Goal: Transaction & Acquisition: Purchase product/service

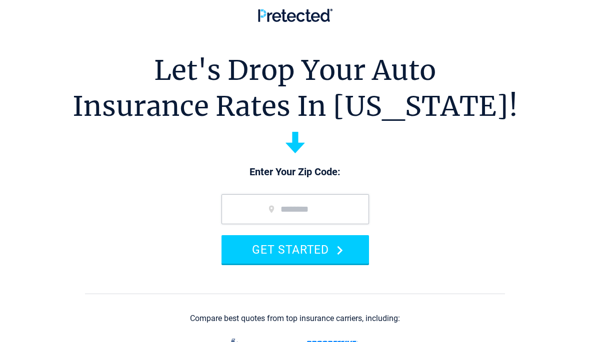
click at [330, 214] on input "zip code" at bounding box center [294, 209] width 147 height 30
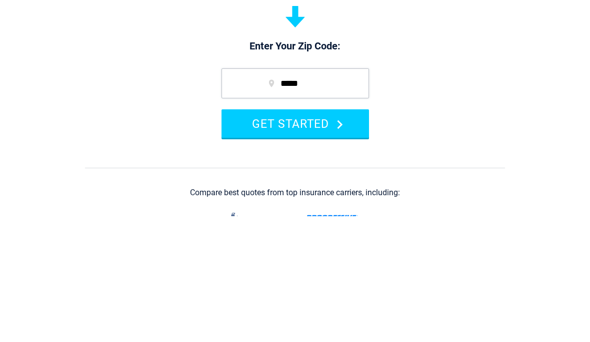
type input "*****"
click at [294, 235] on button "GET STARTED" at bounding box center [294, 249] width 147 height 28
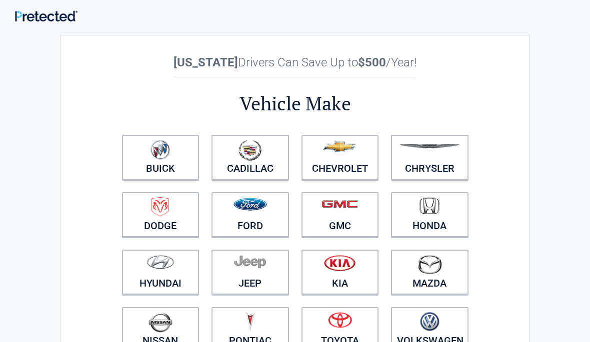
click at [265, 209] on img at bounding box center [249, 204] width 33 height 13
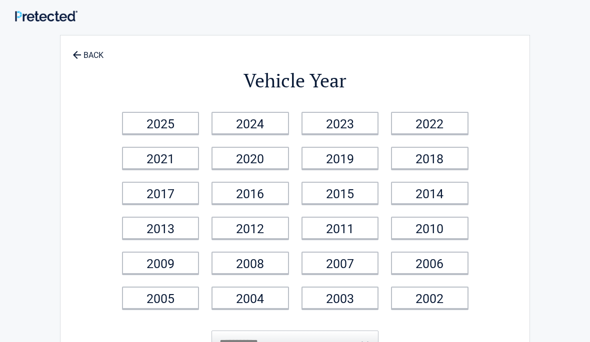
click at [157, 189] on link "2017" at bounding box center [160, 193] width 77 height 22
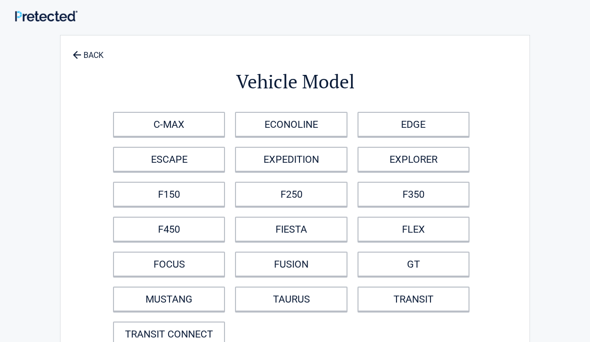
click at [163, 196] on link "F150" at bounding box center [169, 194] width 112 height 25
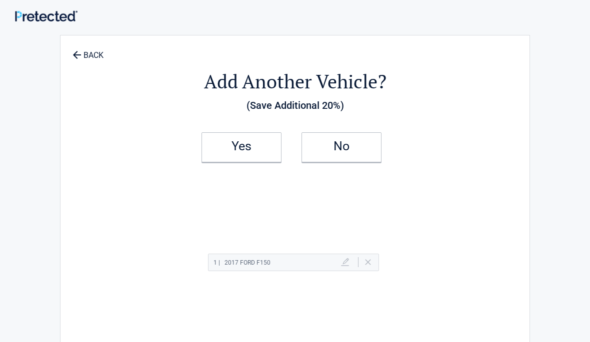
click at [260, 147] on h2 "Yes" at bounding box center [241, 146] width 59 height 7
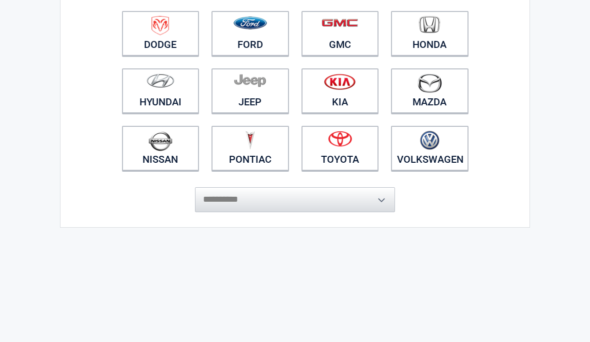
scroll to position [179, 0]
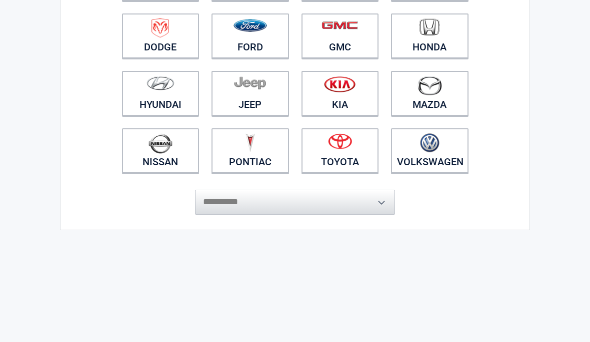
click at [170, 145] on img at bounding box center [160, 143] width 24 height 20
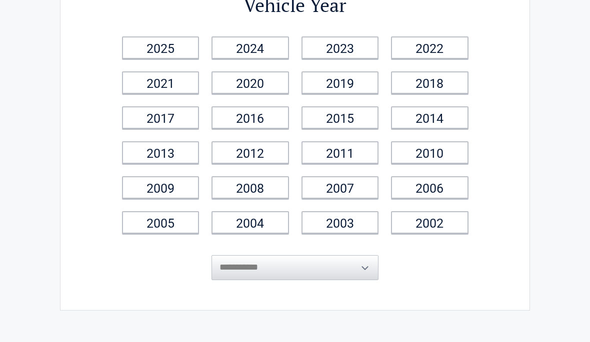
scroll to position [0, 0]
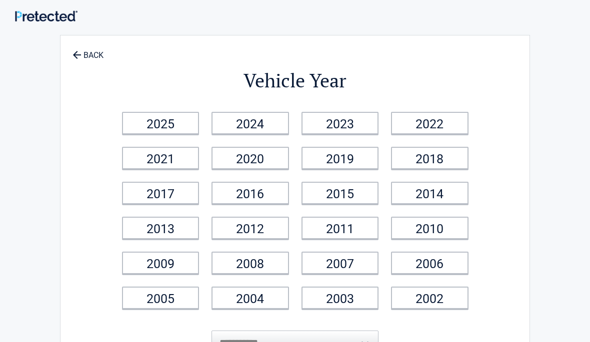
click at [350, 224] on link "2011" at bounding box center [339, 228] width 77 height 22
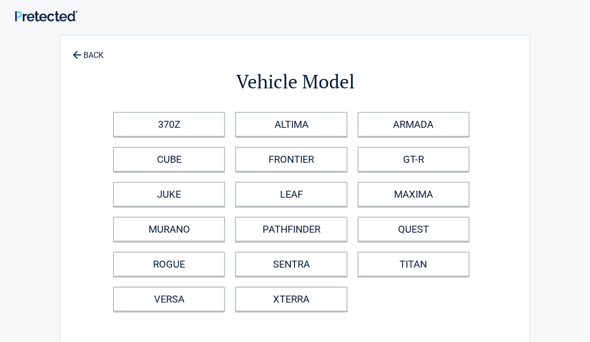
click at [419, 226] on link "QUEST" at bounding box center [413, 229] width 112 height 25
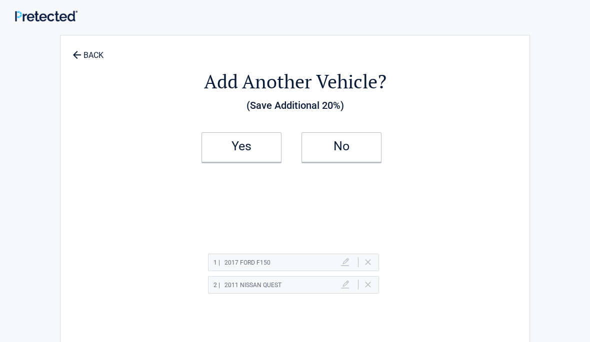
click at [347, 150] on h2 "No" at bounding box center [341, 146] width 59 height 7
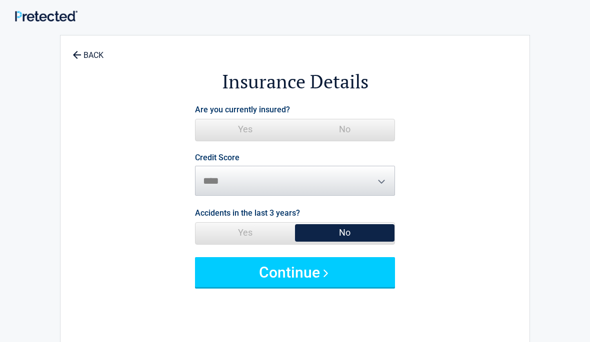
click at [252, 129] on span "Yes" at bounding box center [244, 129] width 99 height 20
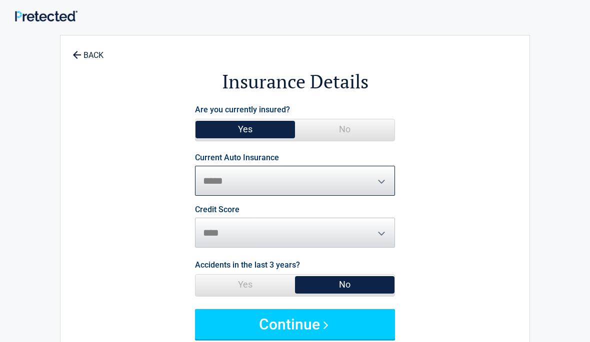
click at [365, 183] on select "**********" at bounding box center [295, 181] width 200 height 30
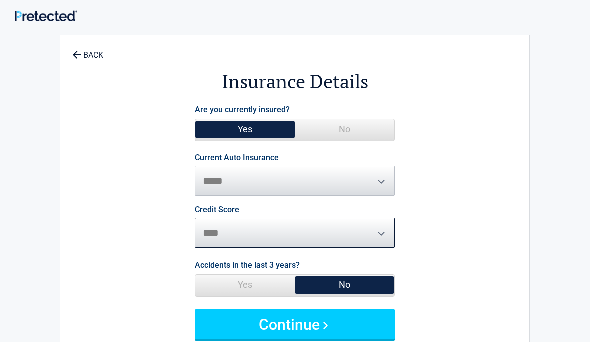
click at [366, 232] on select "********* **** ******* ****" at bounding box center [295, 233] width 200 height 30
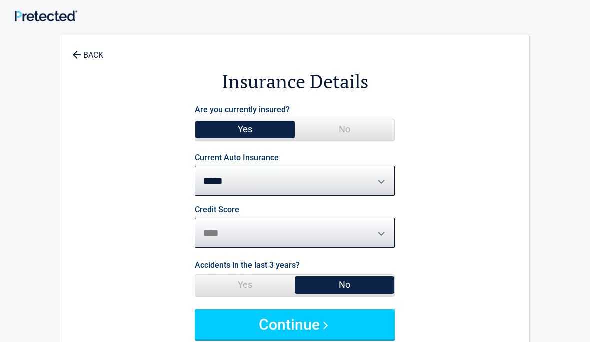
select select "*********"
click at [264, 281] on span "Yes" at bounding box center [244, 285] width 99 height 20
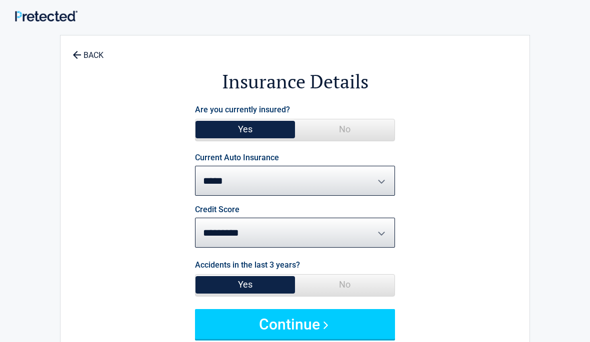
click at [323, 322] on button "Continue" at bounding box center [295, 324] width 200 height 30
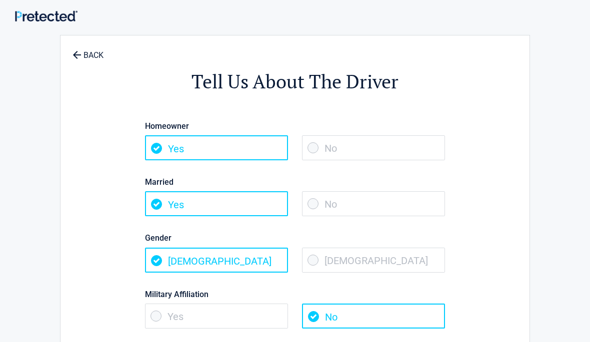
click at [164, 313] on span "Yes" at bounding box center [216, 316] width 143 height 25
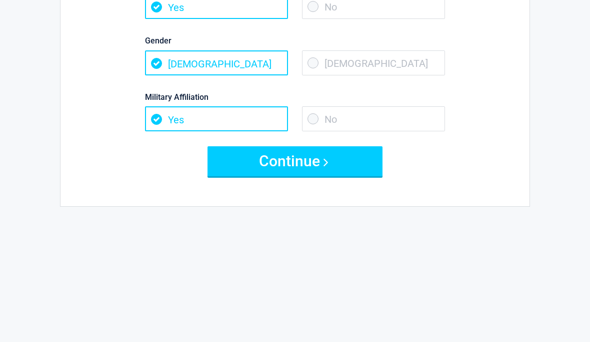
click at [315, 165] on button "Continue" at bounding box center [294, 161] width 175 height 30
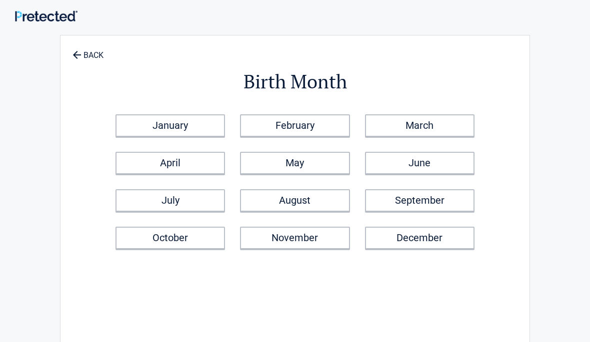
click at [317, 122] on link "February" at bounding box center [294, 125] width 109 height 22
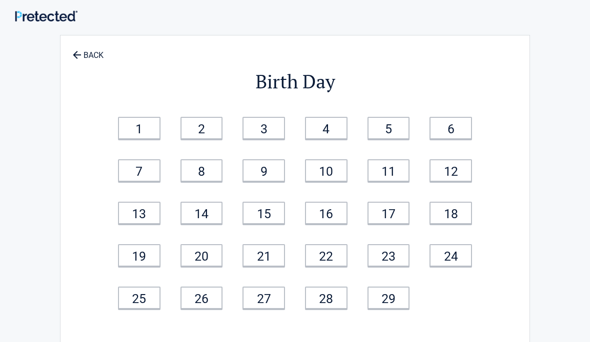
click at [140, 254] on link "19" at bounding box center [139, 255] width 42 height 22
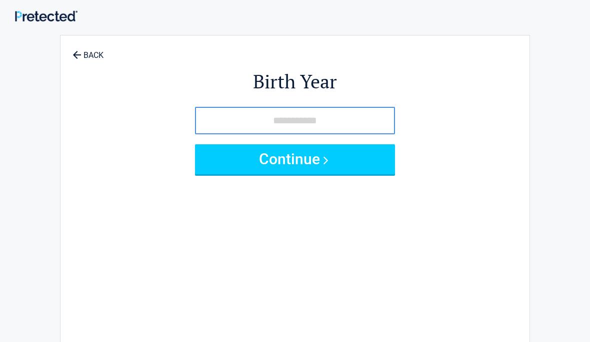
click at [334, 124] on input "tel" at bounding box center [295, 120] width 200 height 27
type input "****"
click at [326, 156] on button "Continue" at bounding box center [295, 159] width 200 height 30
